Goal: Information Seeking & Learning: Learn about a topic

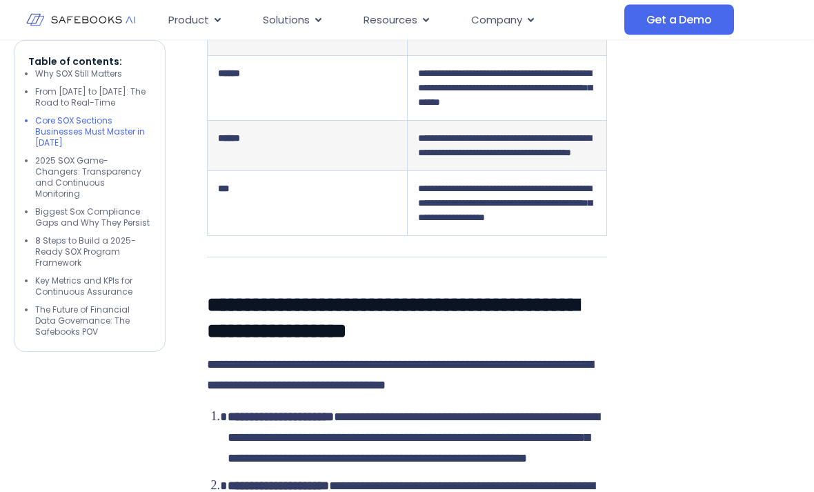
scroll to position [1746, 0]
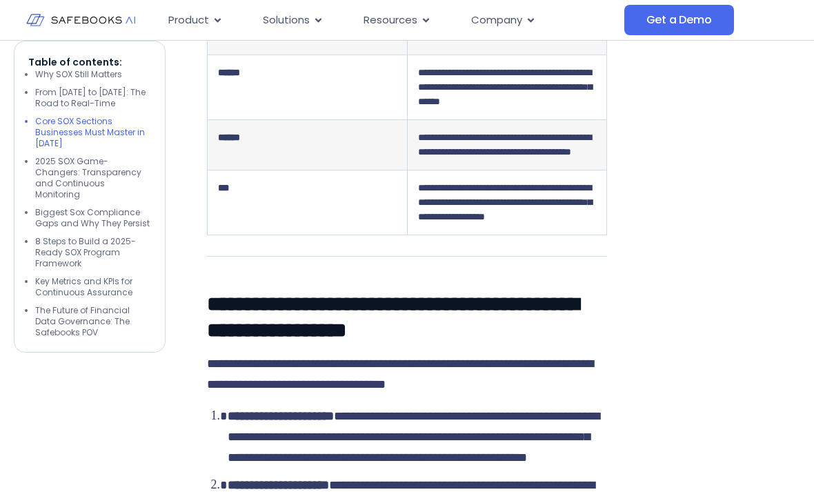
click at [75, 157] on li "2025 SOX Game-Changers: Transparency and Continuous Monitoring" at bounding box center [93, 178] width 116 height 44
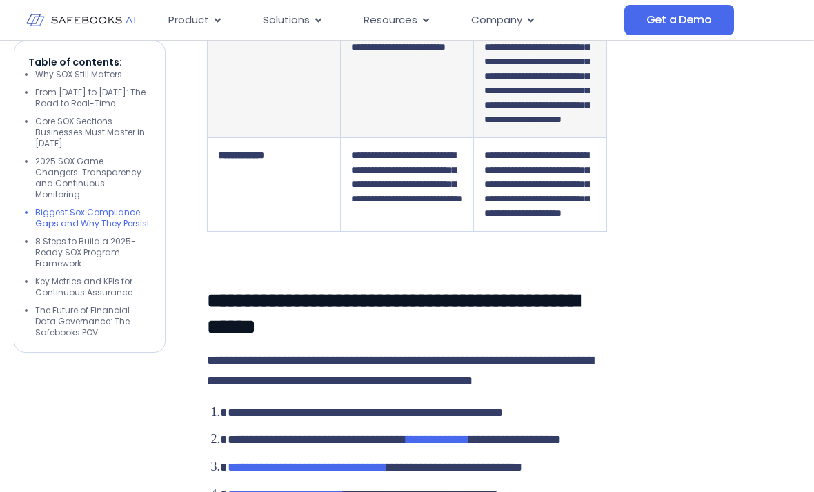
scroll to position [3032, 0]
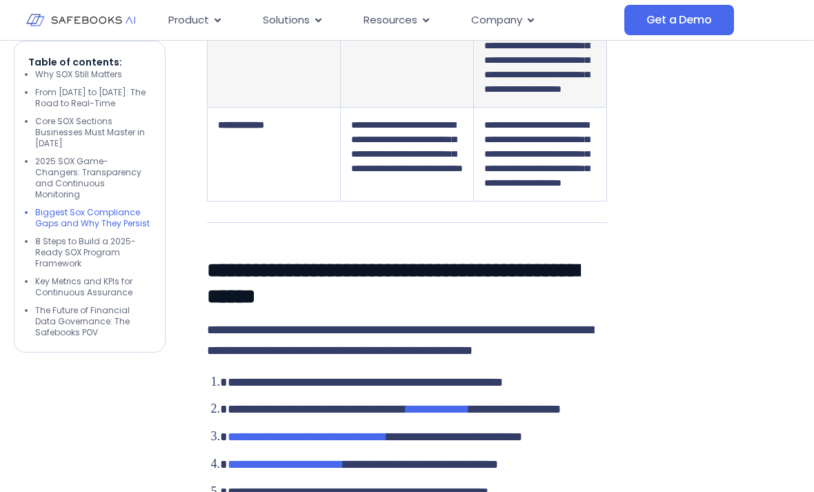
click at [59, 174] on li "2025 SOX Game-Changers: Transparency and Continuous Monitoring" at bounding box center [93, 178] width 116 height 44
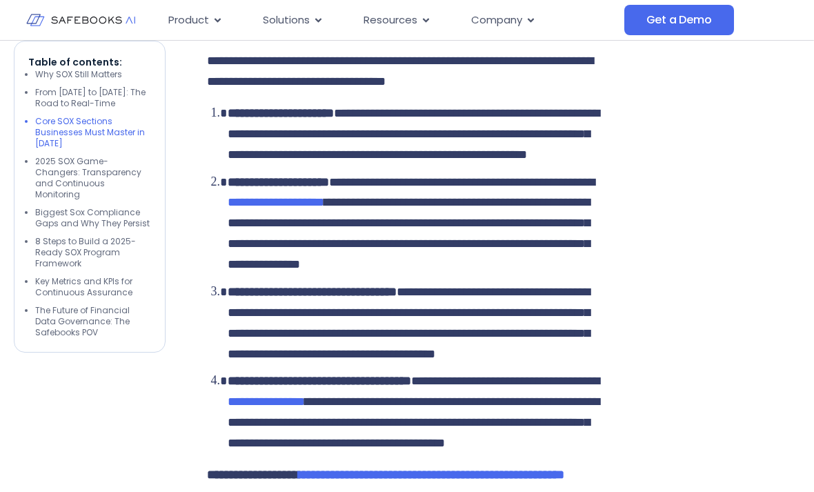
click at [61, 168] on li "2025 SOX Game-Changers: Transparency and Continuous Monitoring" at bounding box center [93, 178] width 116 height 44
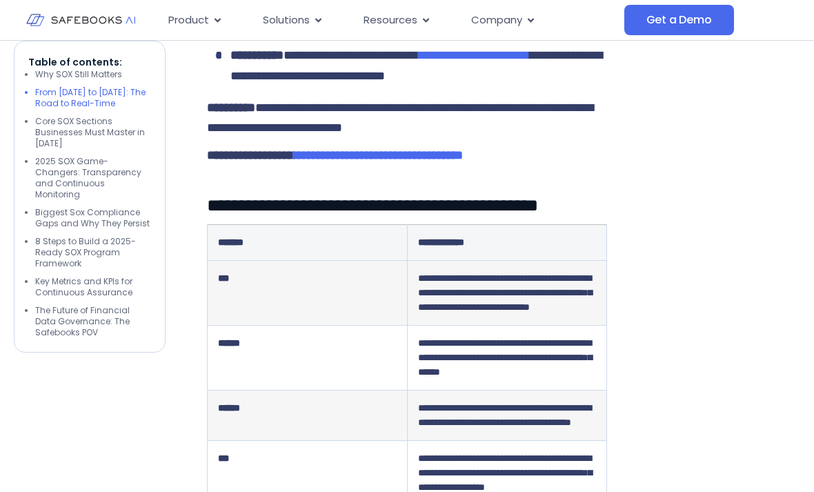
scroll to position [1477, 0]
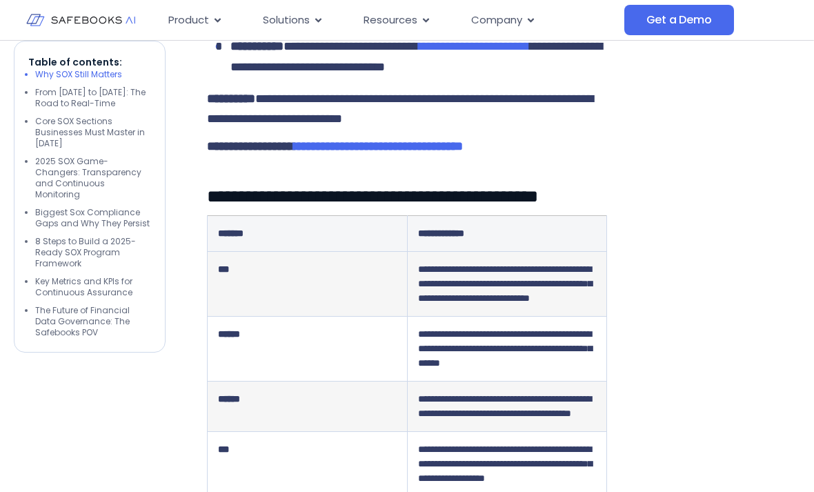
scroll to position [1505, 0]
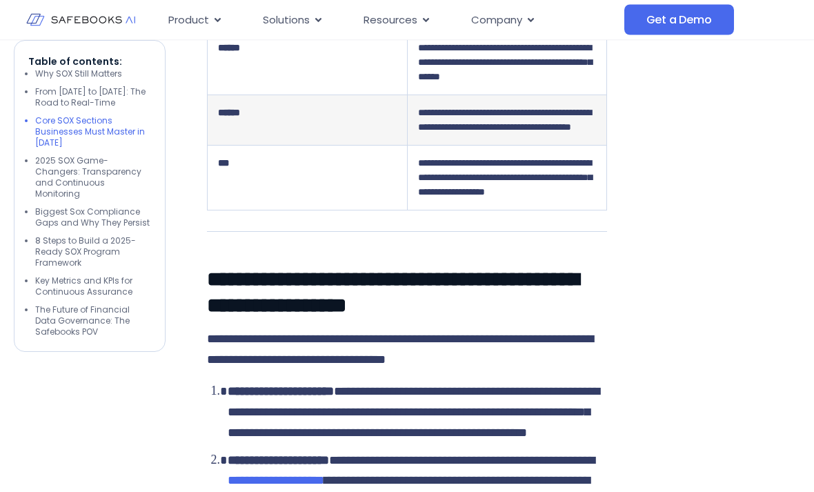
scroll to position [1775, 0]
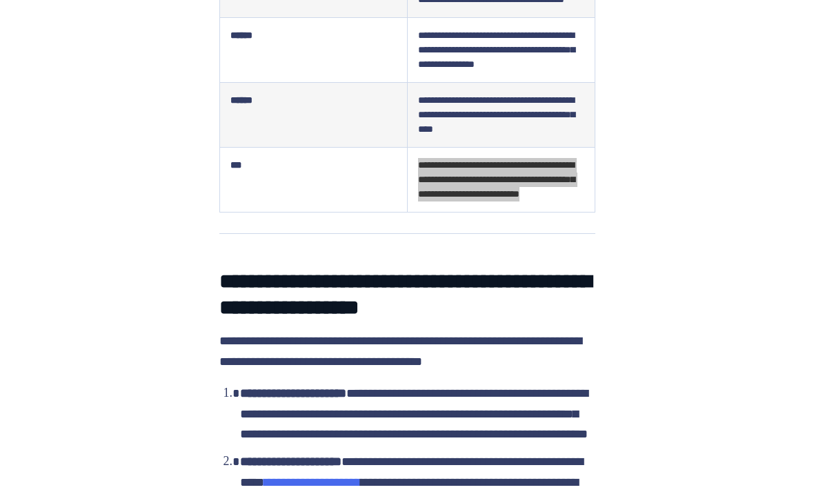
scroll to position [1755, 0]
